Goal: Find specific page/section: Find specific page/section

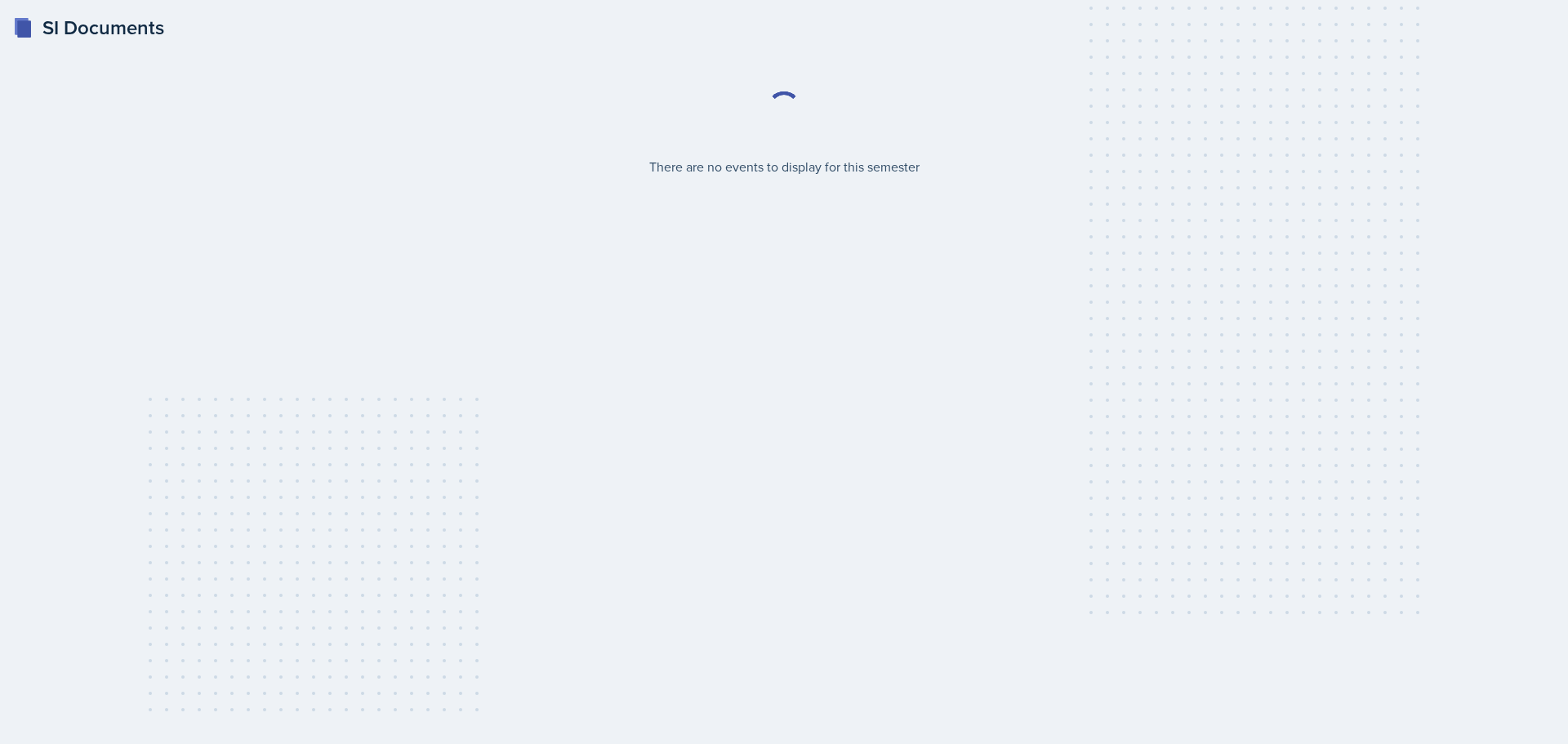
select select "2bed604d-1099-4043-b1bc-2365e8740244"
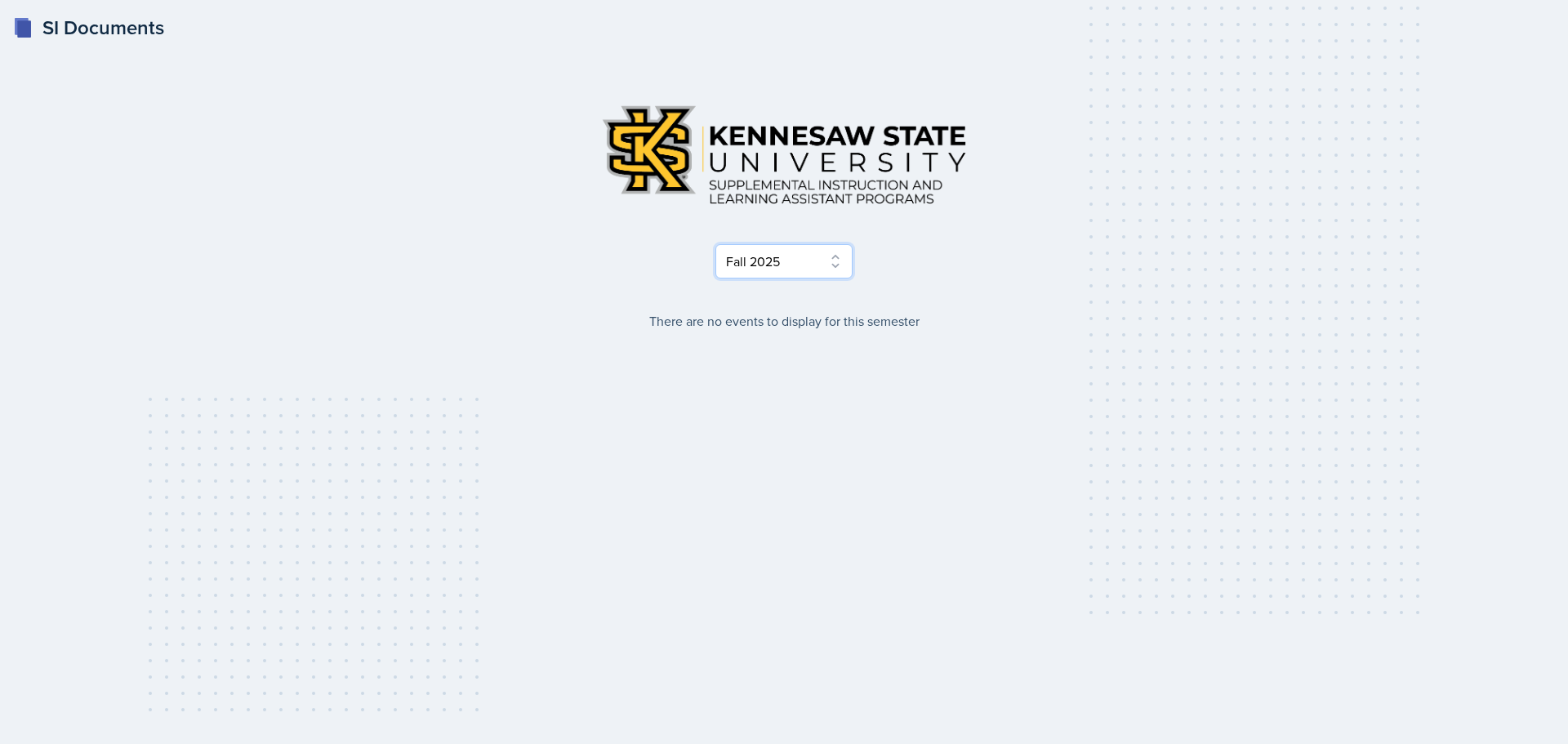
click at [833, 267] on select "Select Semester Fall 2025 Summer 2025 Spring 2025 Fall 2024 Summer 2024 Spring …" at bounding box center [784, 261] width 137 height 35
click at [716, 244] on select "Select Semester Fall 2025 Summer 2025 Spring 2025 Fall 2024 Summer 2024 Spring …" at bounding box center [784, 261] width 137 height 35
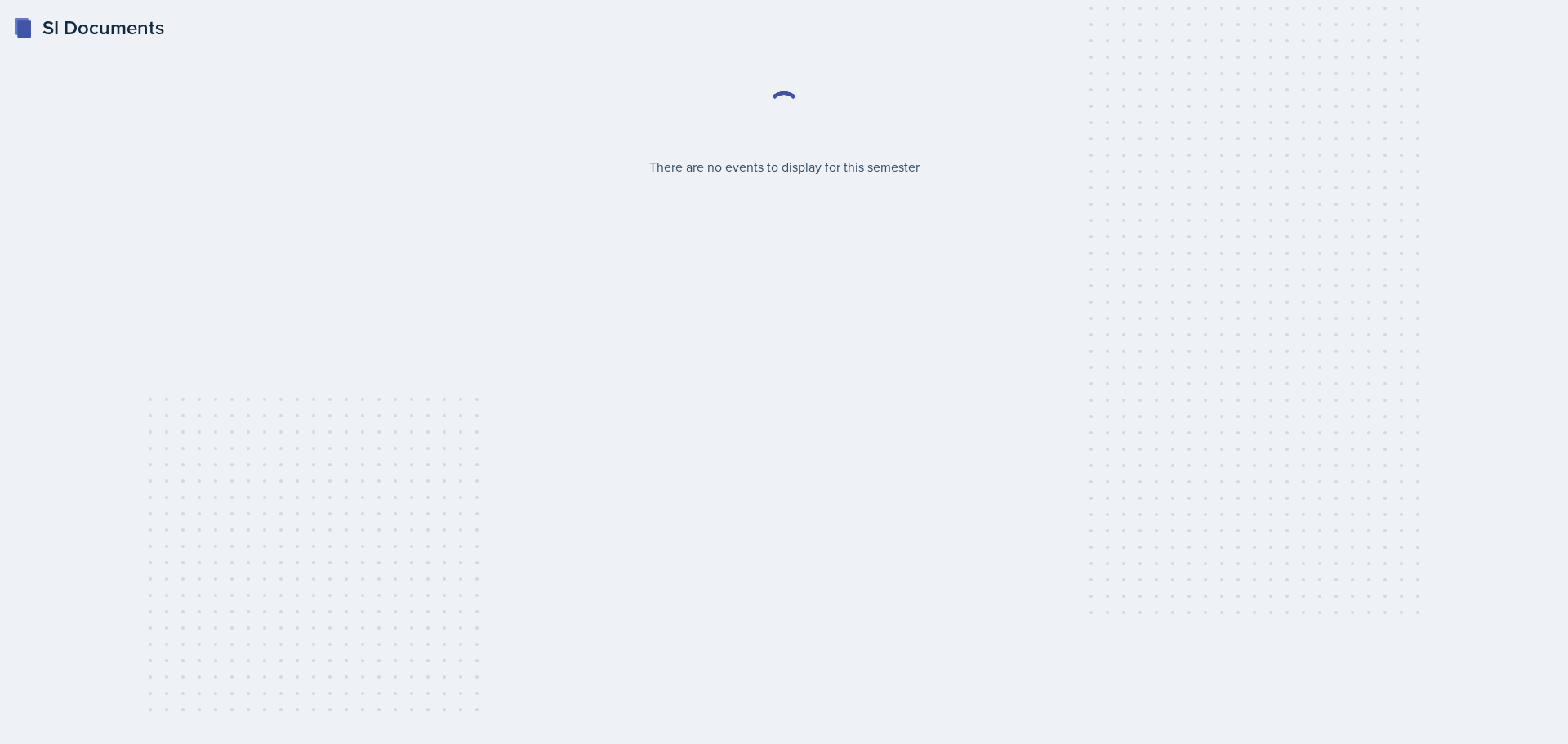
select select "2bed604d-1099-4043-b1bc-2365e8740244"
